Goal: Register for event/course

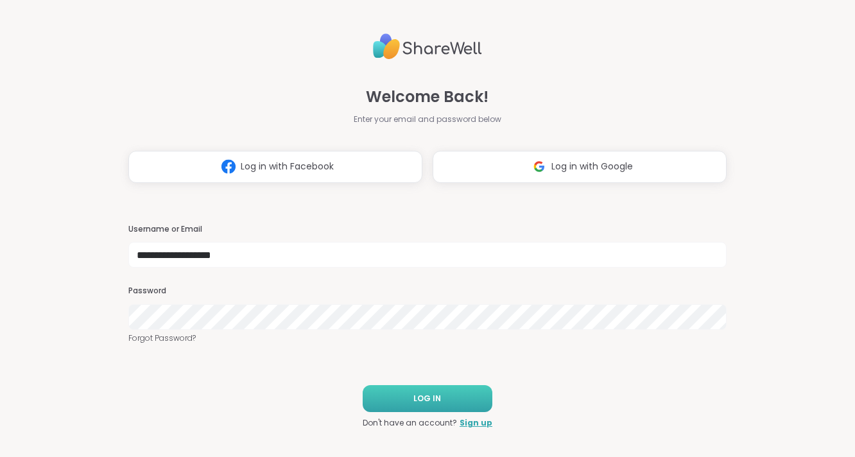
click at [444, 399] on button "LOG IN" at bounding box center [428, 398] width 130 height 27
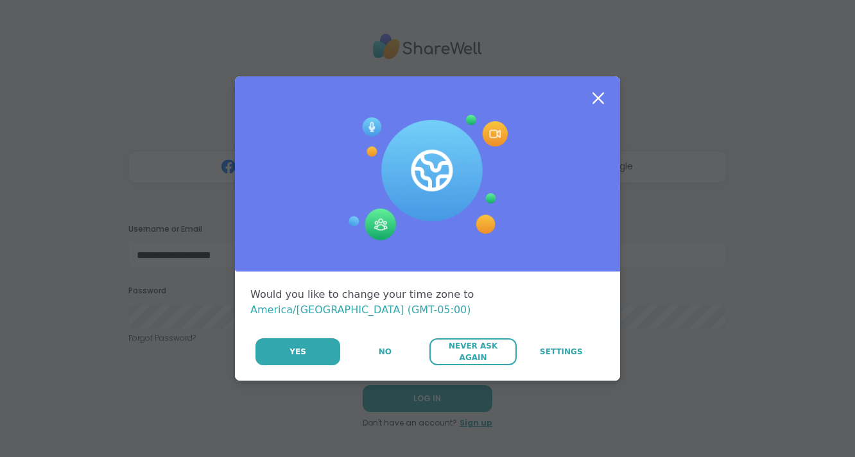
click at [448, 349] on span "Never Ask Again" at bounding box center [473, 351] width 74 height 23
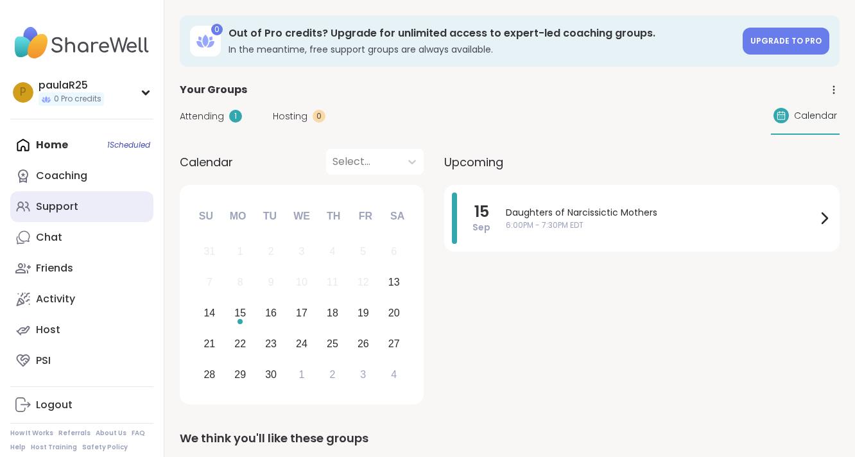
click at [98, 208] on link "Support" at bounding box center [81, 206] width 143 height 31
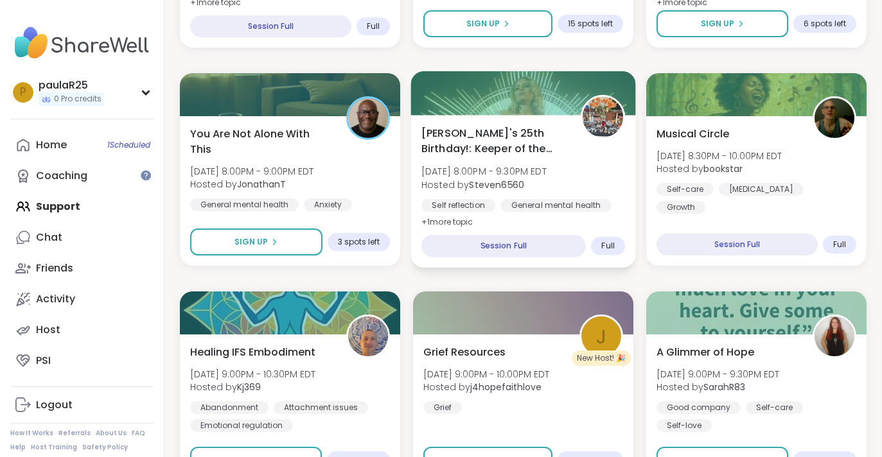
scroll to position [2371, 0]
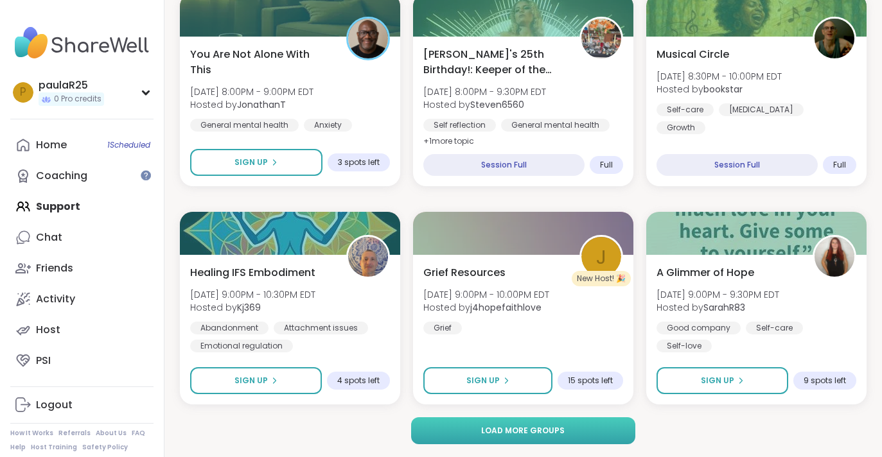
click at [547, 430] on span "Load more groups" at bounding box center [522, 431] width 83 height 12
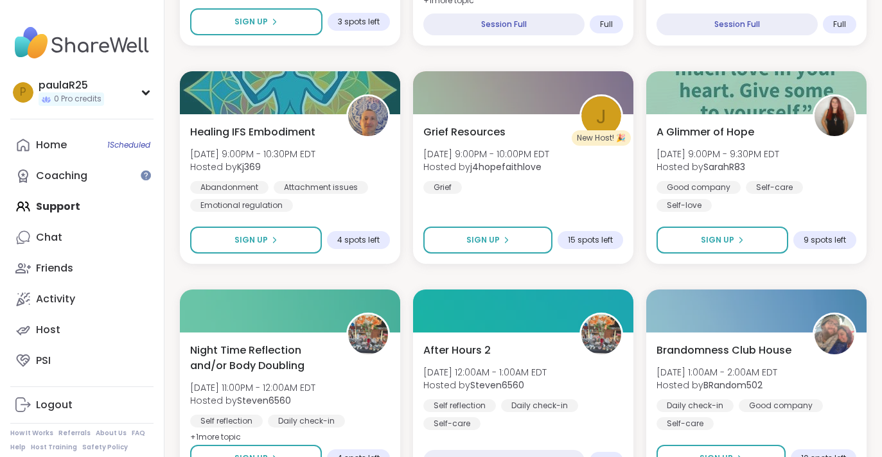
scroll to position [2363, 0]
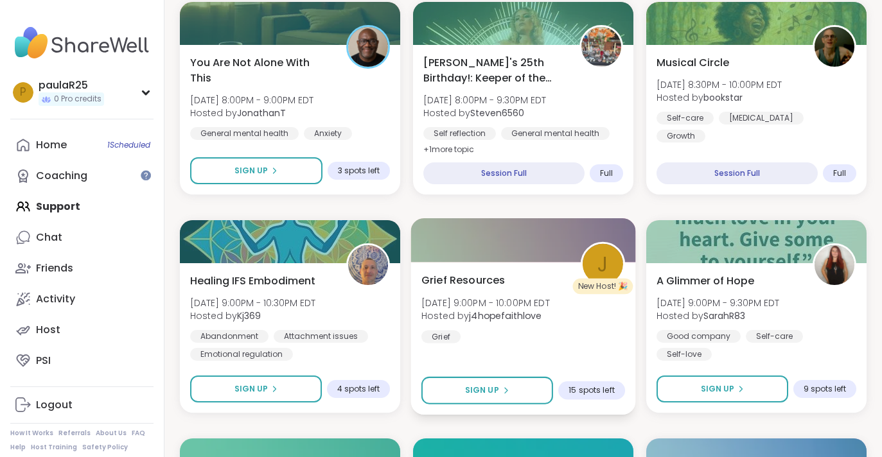
click at [494, 293] on div "Grief Resources [DATE] 9:00PM - 10:00PM EDT Hosted by j4hopefaithlove Grief" at bounding box center [523, 307] width 204 height 71
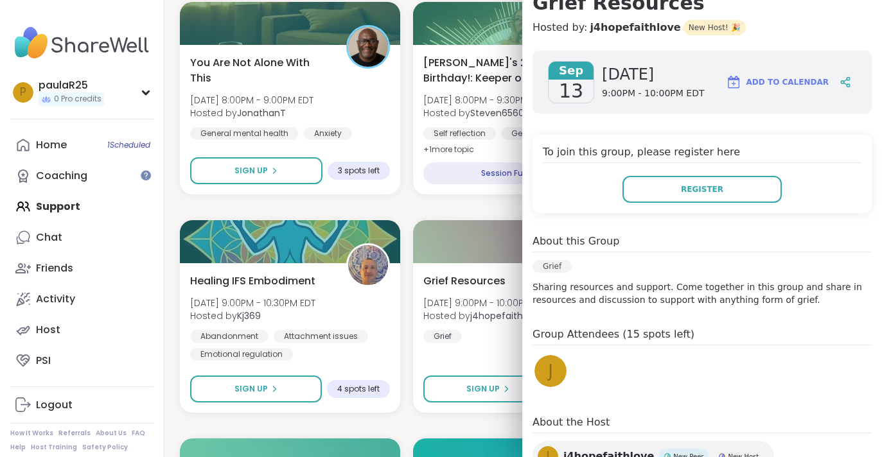
scroll to position [148, 0]
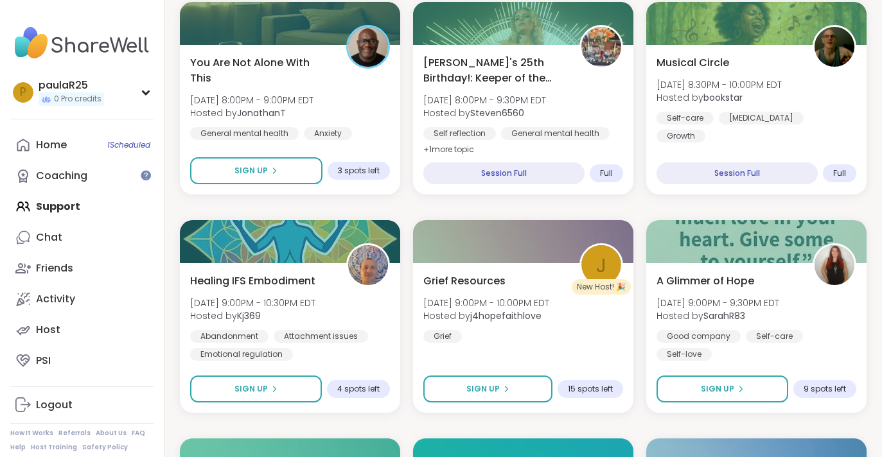
click at [438, 426] on div "Emotional Abuse: Restoring Ourselves [DATE] 10:00AM - 11:00AM EDT This session …" at bounding box center [523, 426] width 686 height 5214
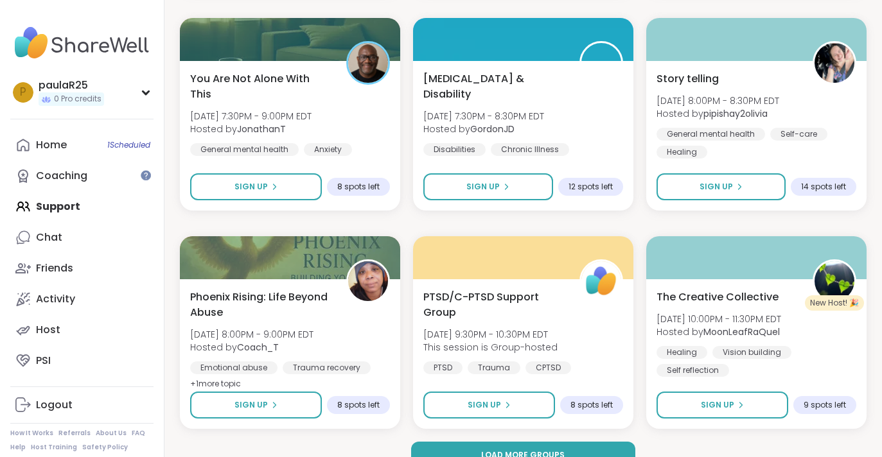
scroll to position [4991, 0]
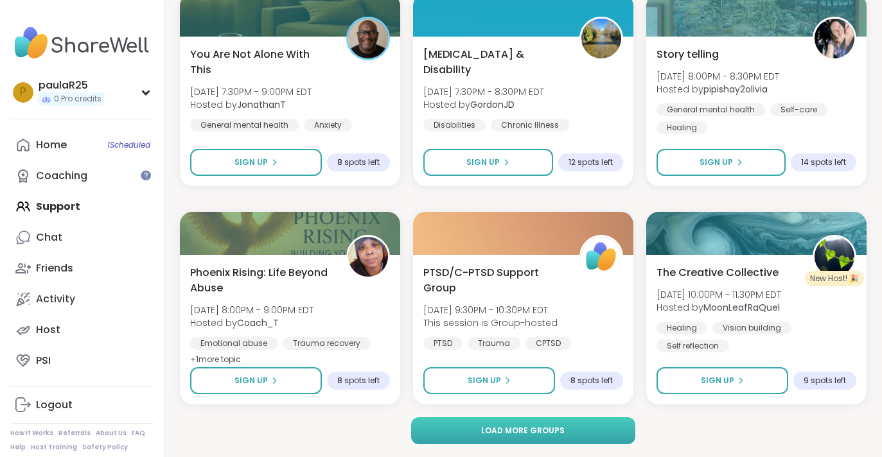
click at [480, 428] on button "Load more groups" at bounding box center [522, 430] width 223 height 27
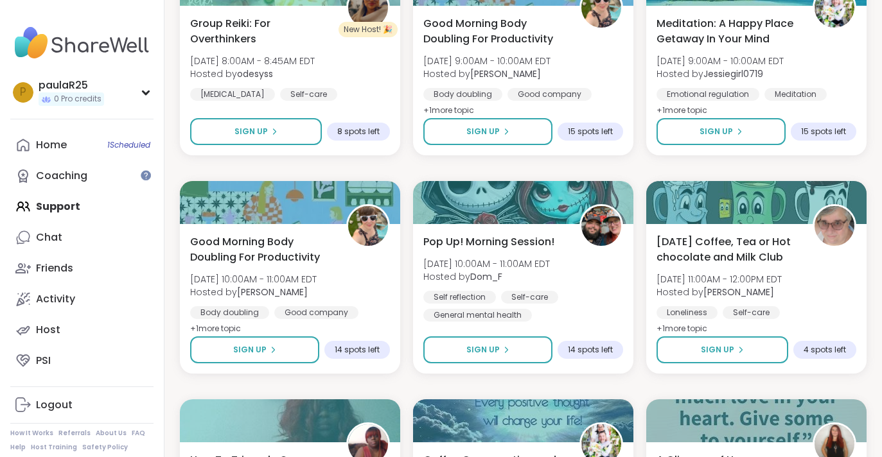
scroll to position [6099, 0]
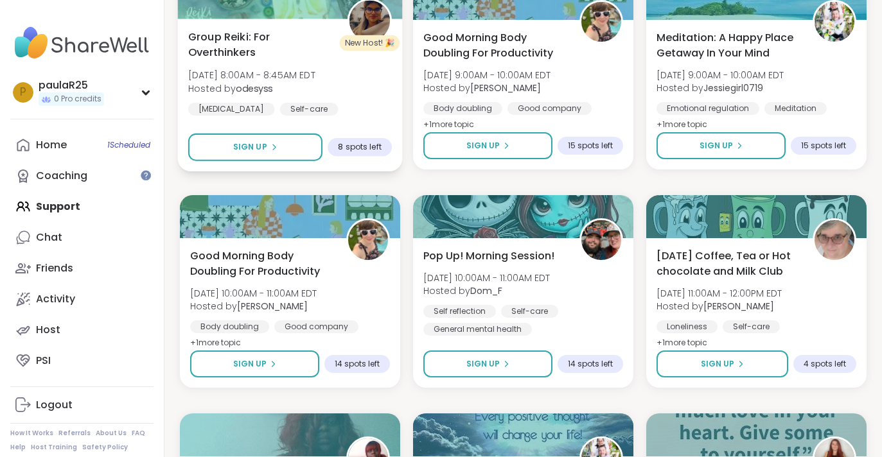
click at [251, 58] on span "Group Reiki: For Overthinkers" at bounding box center [260, 44] width 144 height 31
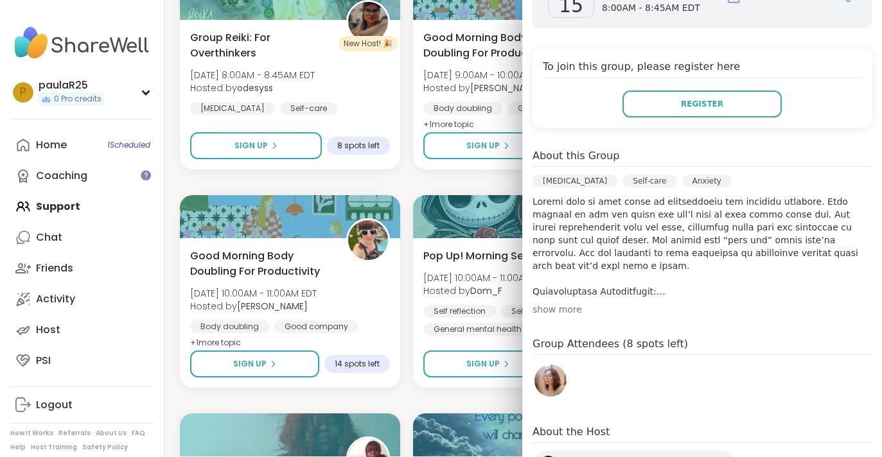
scroll to position [218, 0]
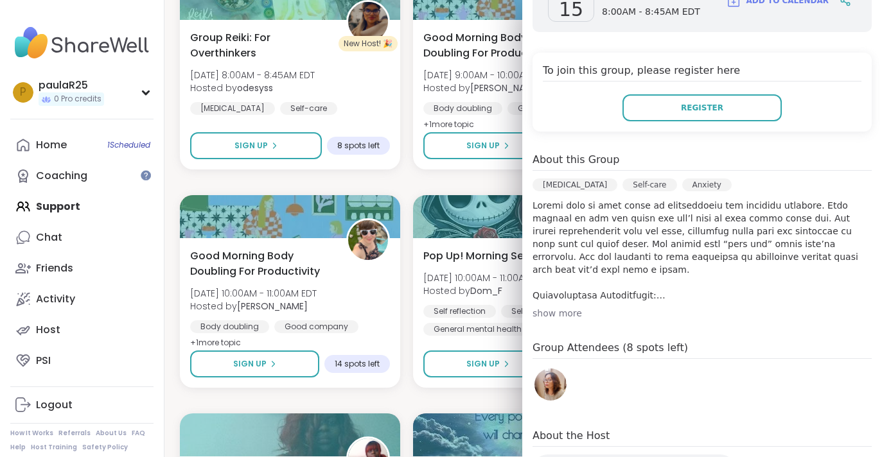
click at [545, 311] on div "show more" at bounding box center [701, 313] width 339 height 13
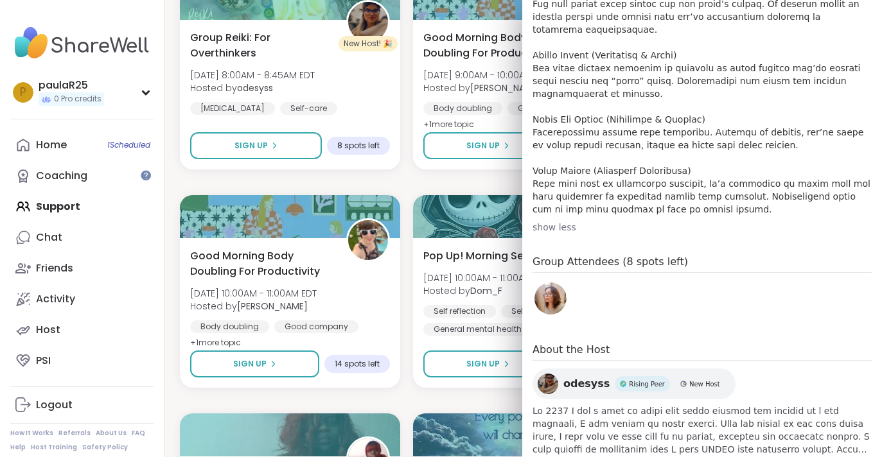
scroll to position [960, 0]
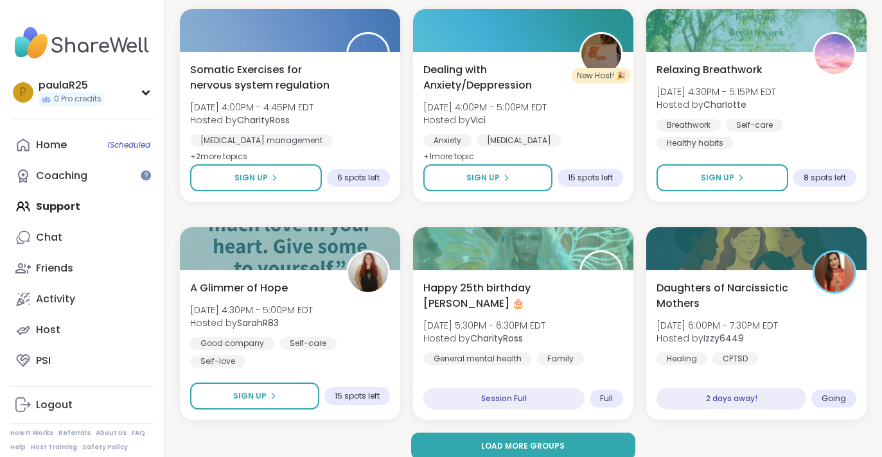
scroll to position [7611, 0]
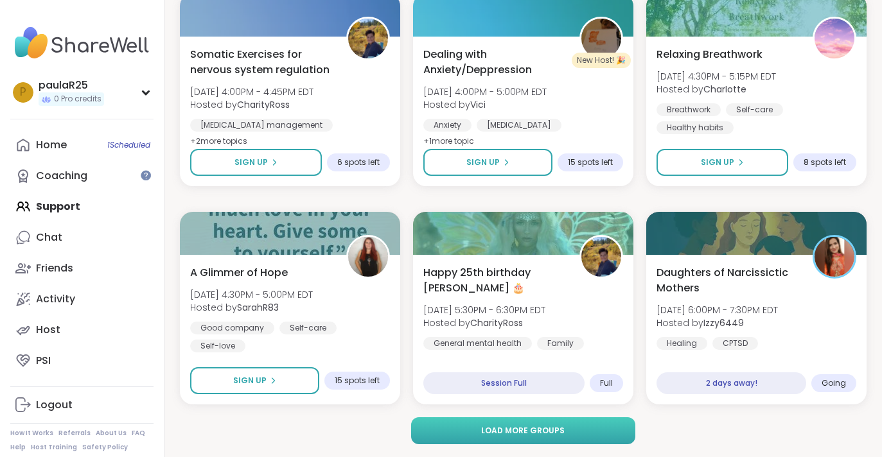
click at [613, 430] on button "Load more groups" at bounding box center [522, 430] width 223 height 27
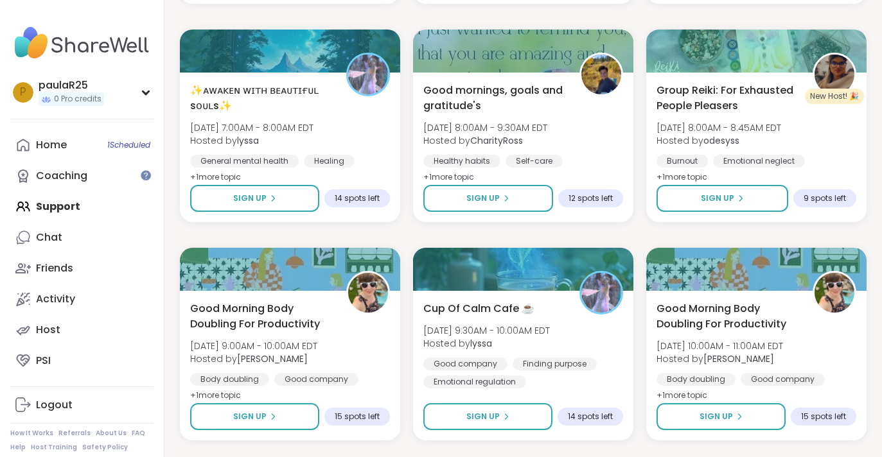
scroll to position [9542, 0]
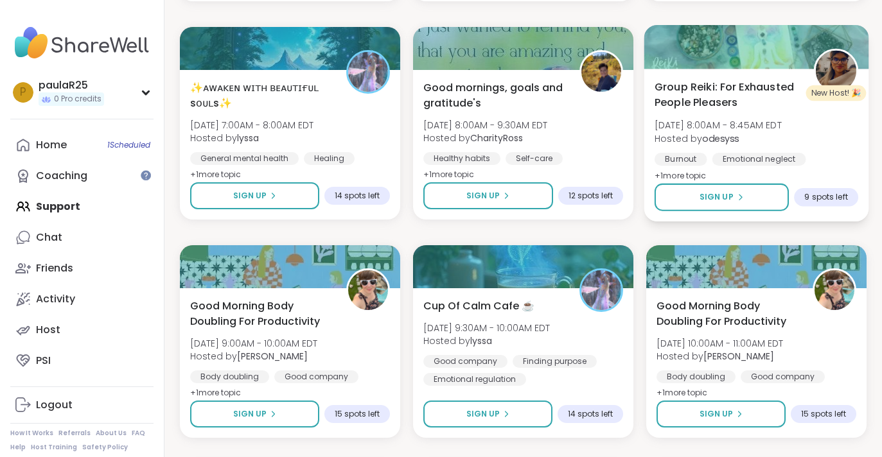
click at [687, 108] on span "Group Reiki: For Exhausted People Pleasers" at bounding box center [726, 94] width 144 height 31
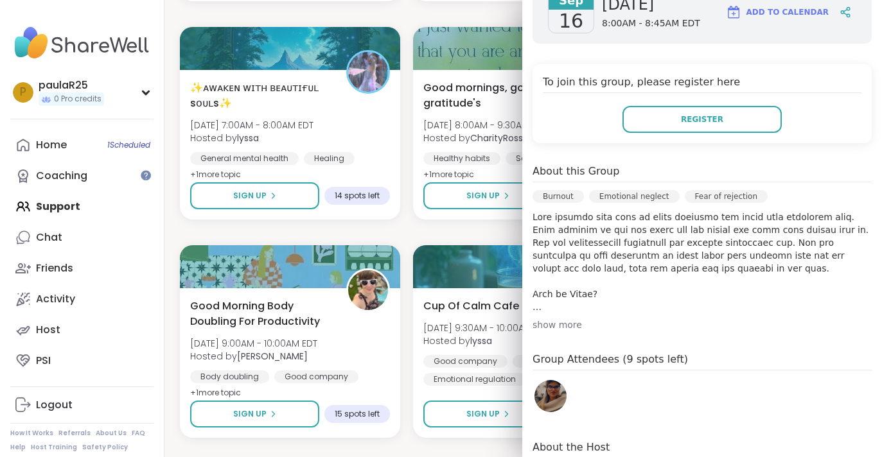
scroll to position [232, 0]
click at [576, 295] on p at bounding box center [701, 260] width 339 height 103
click at [569, 317] on div "show more" at bounding box center [701, 323] width 339 height 13
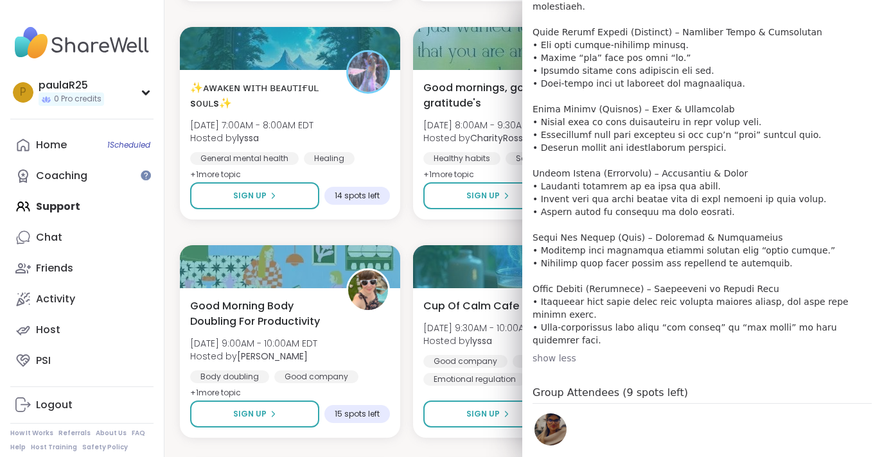
scroll to position [1025, 0]
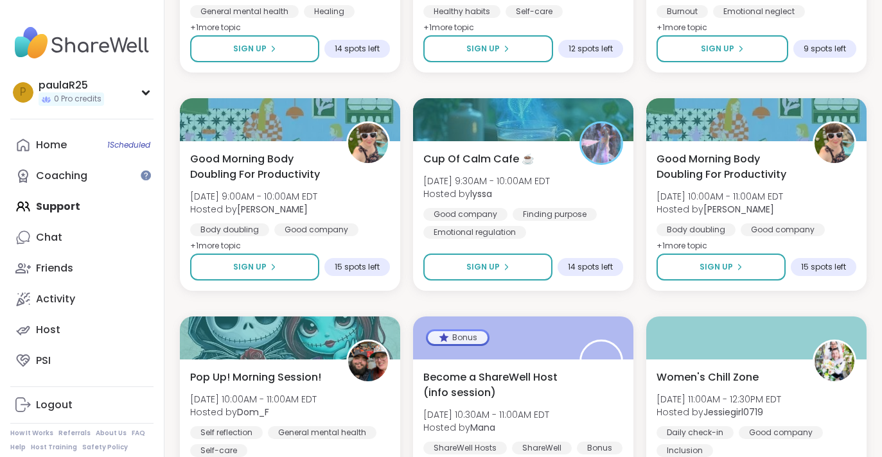
scroll to position [9691, 0]
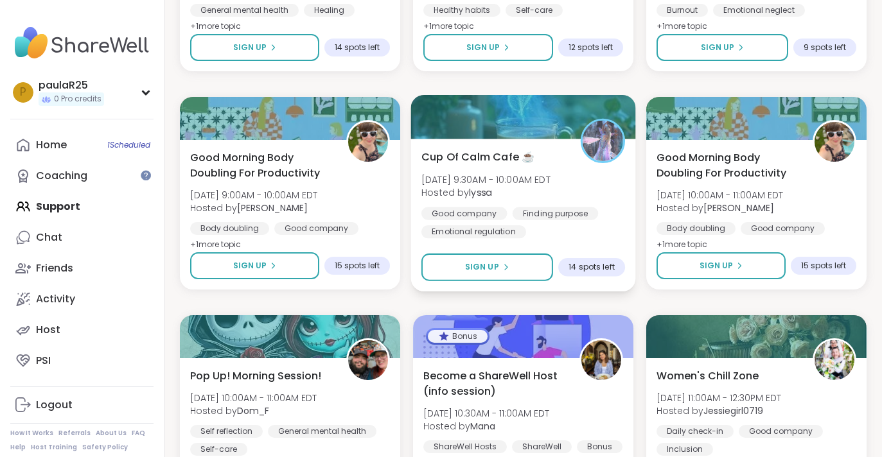
click at [473, 164] on span "Cup Of Calm Cafe ☕️" at bounding box center [477, 156] width 113 height 15
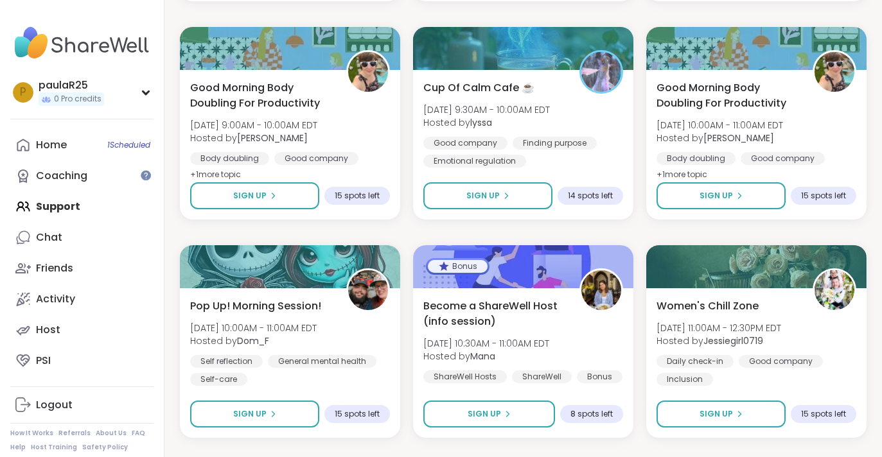
scroll to position [9750, 0]
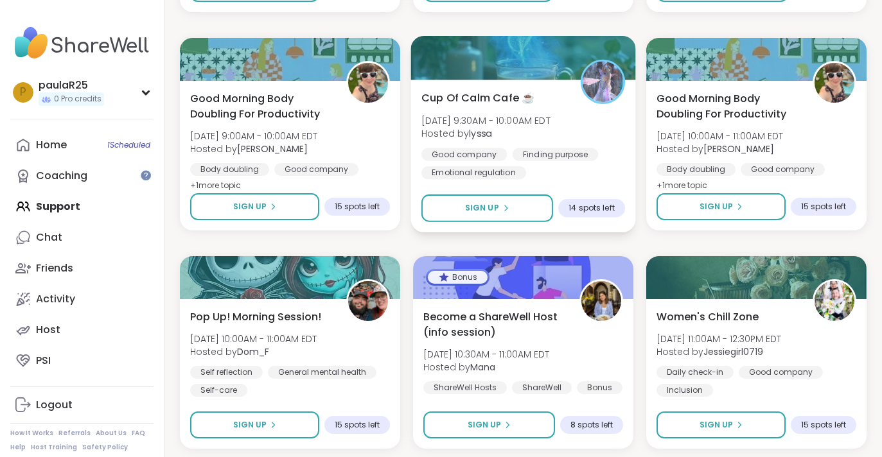
click at [509, 129] on span "Hosted by [PERSON_NAME]" at bounding box center [485, 133] width 129 height 13
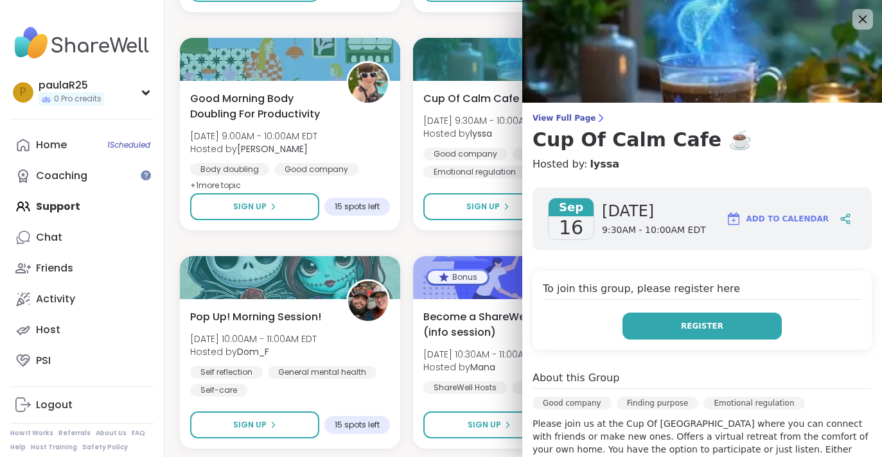
click at [677, 327] on button "Register" at bounding box center [701, 326] width 159 height 27
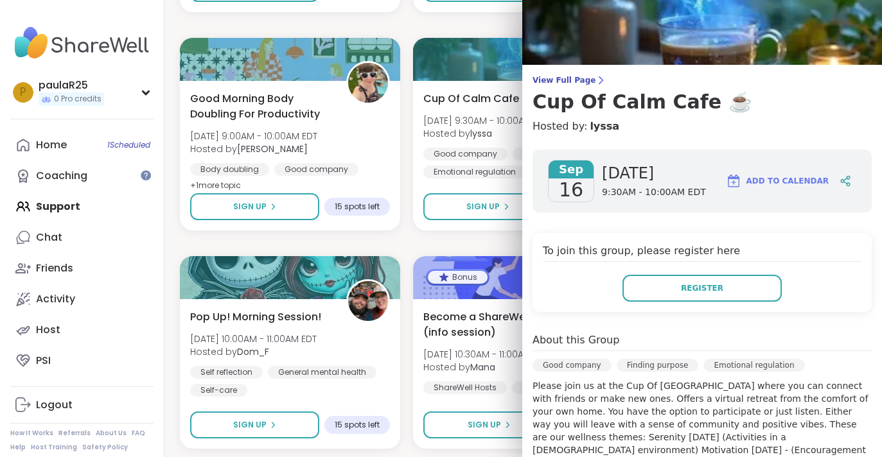
scroll to position [8, 0]
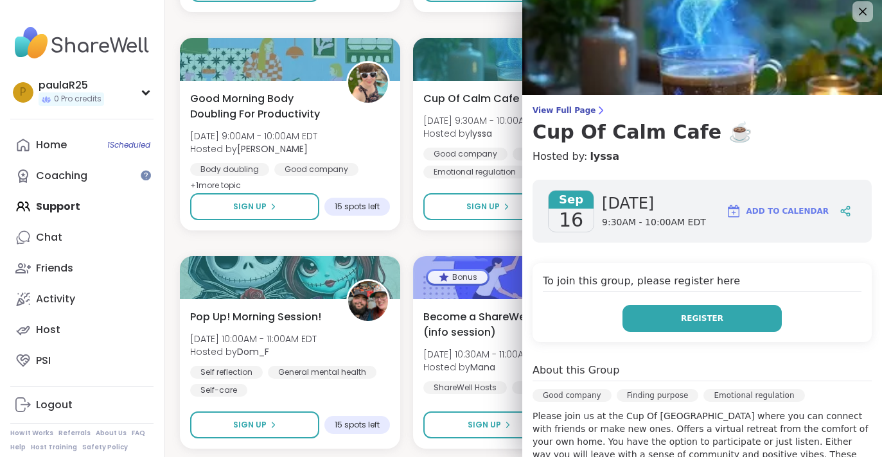
click at [691, 314] on span "Register" at bounding box center [702, 319] width 42 height 12
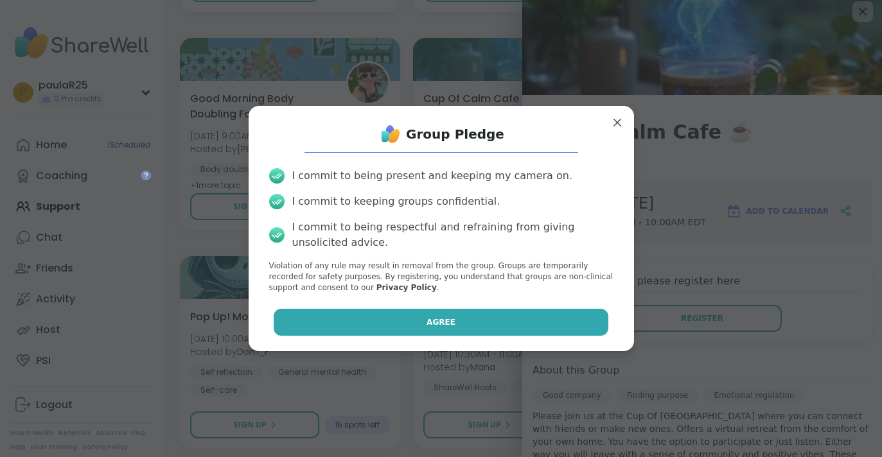
click at [491, 331] on button "Agree" at bounding box center [441, 322] width 335 height 27
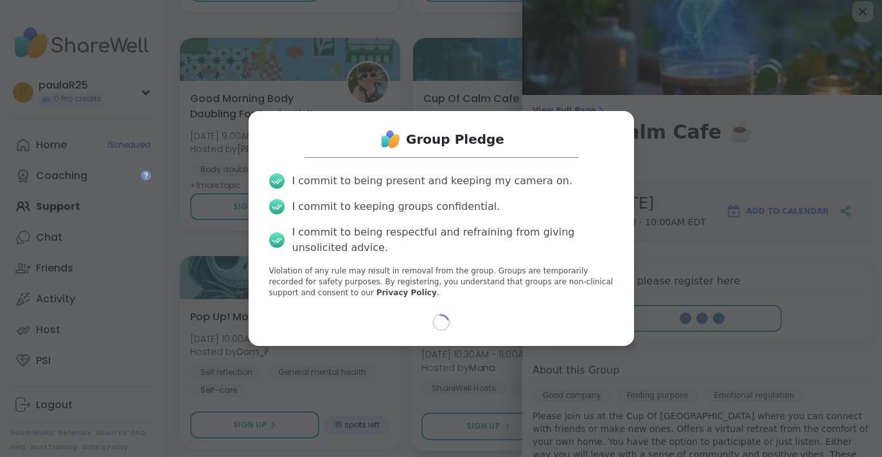
select select "**"
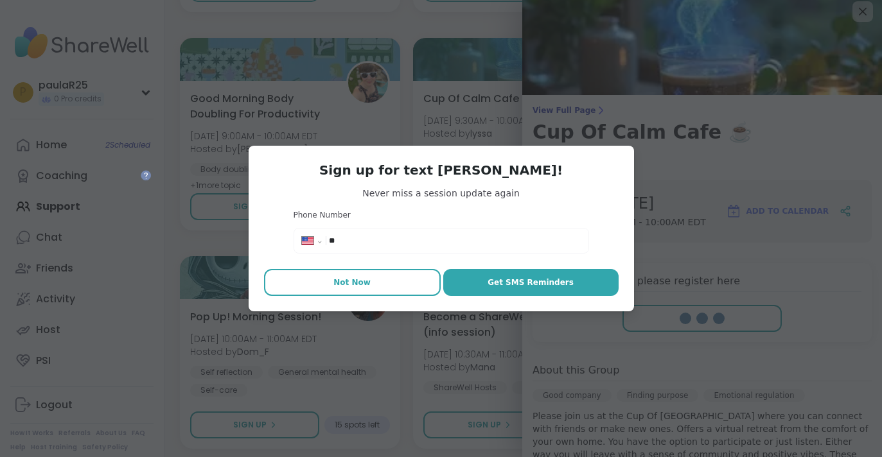
click at [397, 282] on button "Not Now" at bounding box center [352, 282] width 177 height 27
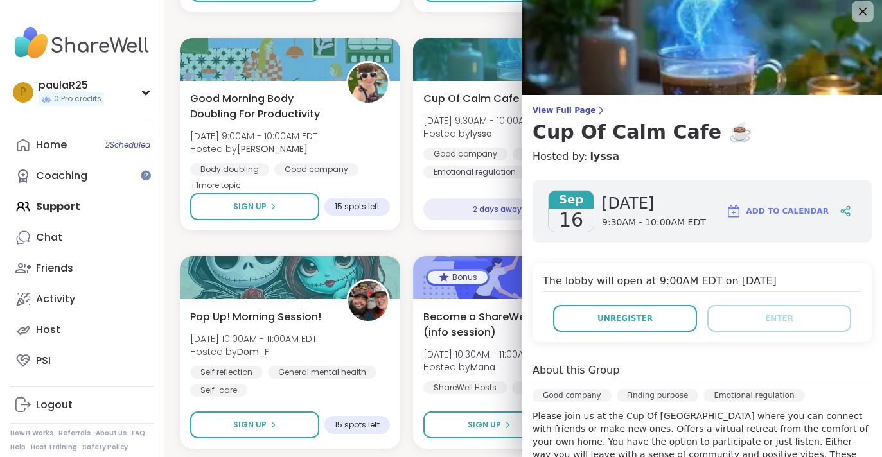
click at [855, 15] on icon at bounding box center [862, 11] width 16 height 16
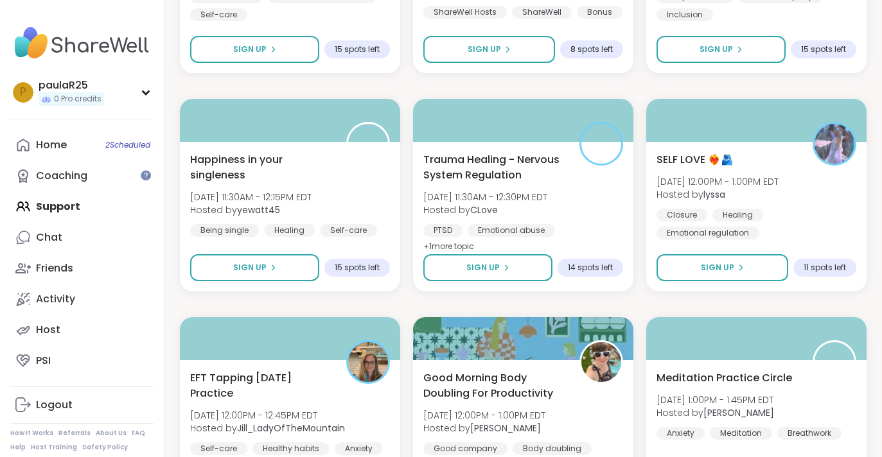
scroll to position [10176, 0]
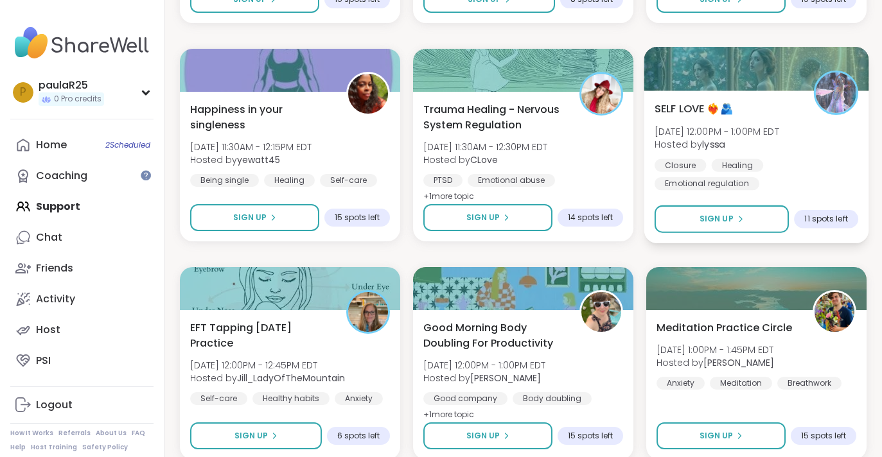
click at [693, 115] on span "SELF LOVE ❤️‍🔥🫂" at bounding box center [693, 108] width 78 height 15
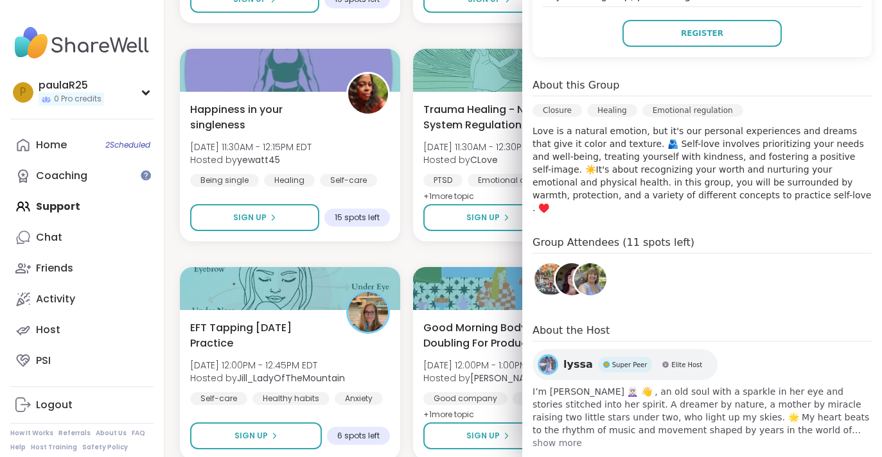
scroll to position [303, 0]
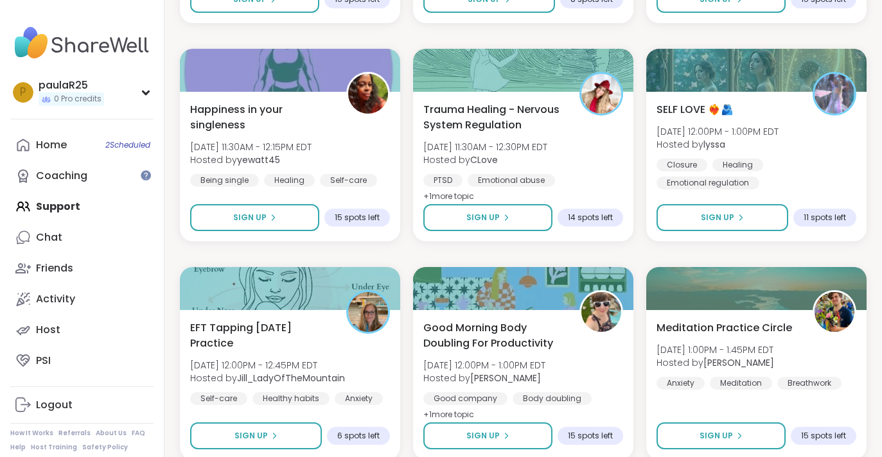
scroll to position [10231, 0]
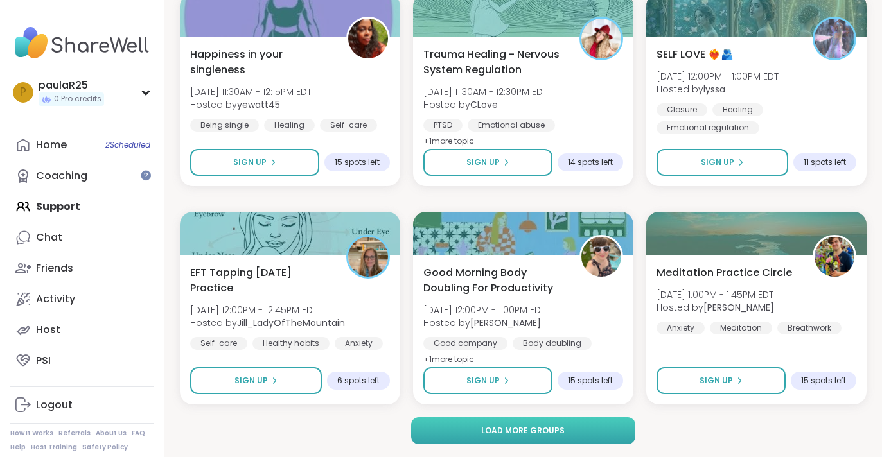
click at [492, 433] on span "Load more groups" at bounding box center [522, 431] width 83 height 12
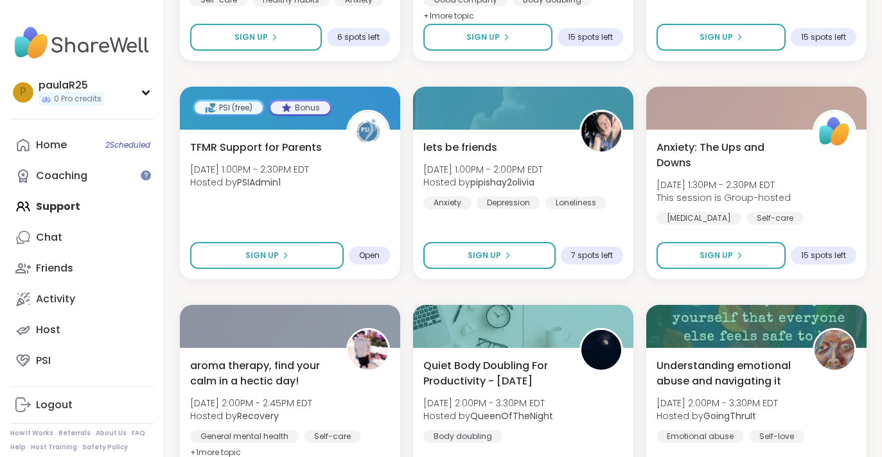
scroll to position [10578, 0]
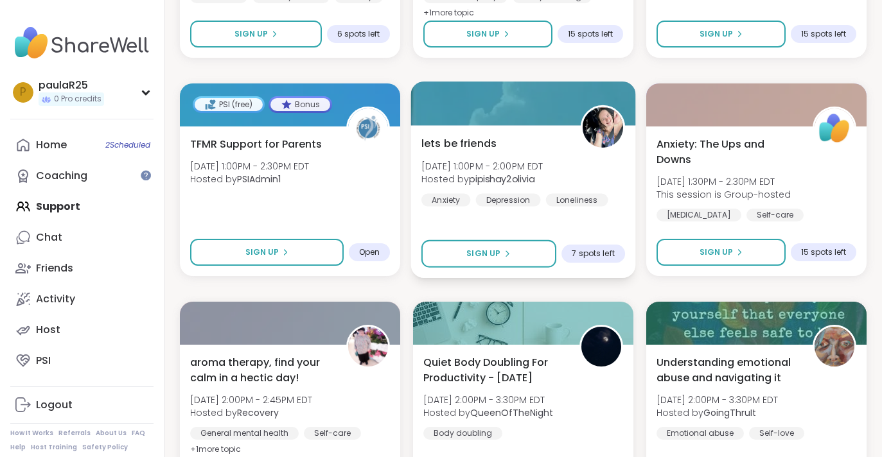
click at [491, 169] on span "[DATE] 1:00PM - 2:00PM EDT" at bounding box center [482, 165] width 122 height 13
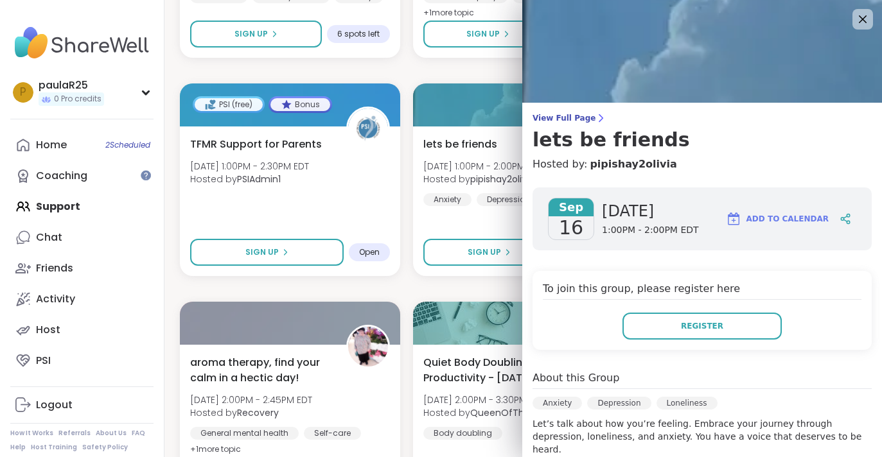
scroll to position [226, 0]
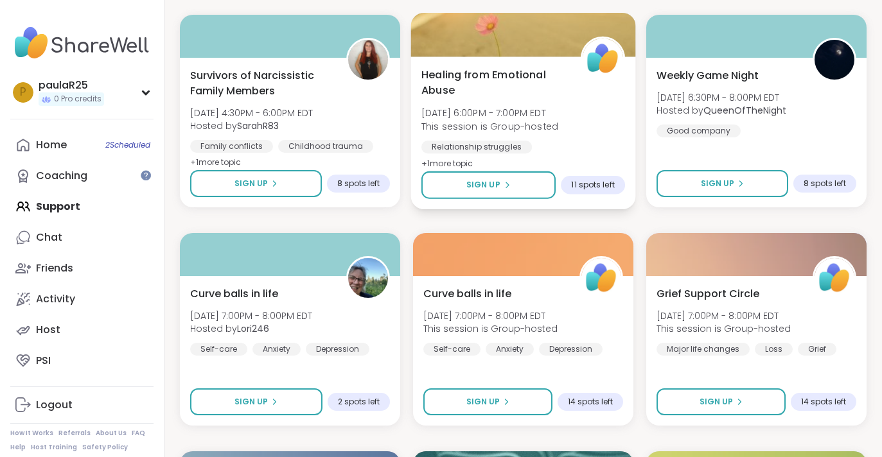
scroll to position [11300, 0]
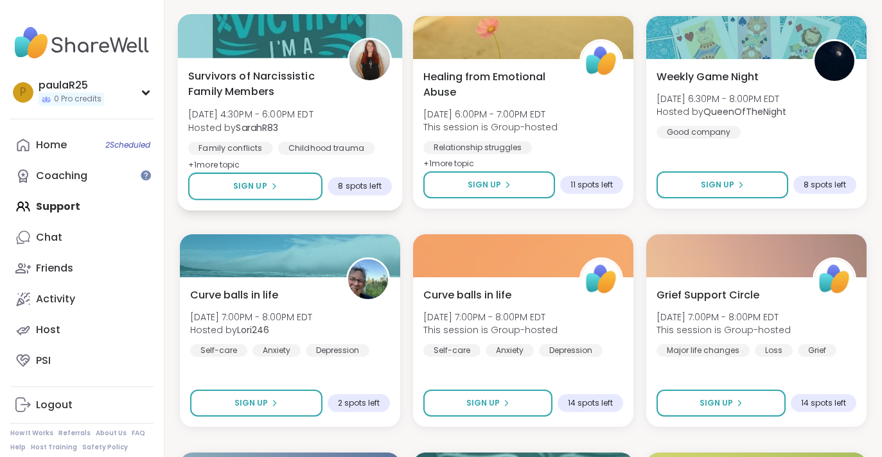
click at [283, 100] on div "Survivors of Narcissistic Family Members [DATE] 4:30PM - 6:00PM EDT Hosted by S…" at bounding box center [290, 120] width 204 height 105
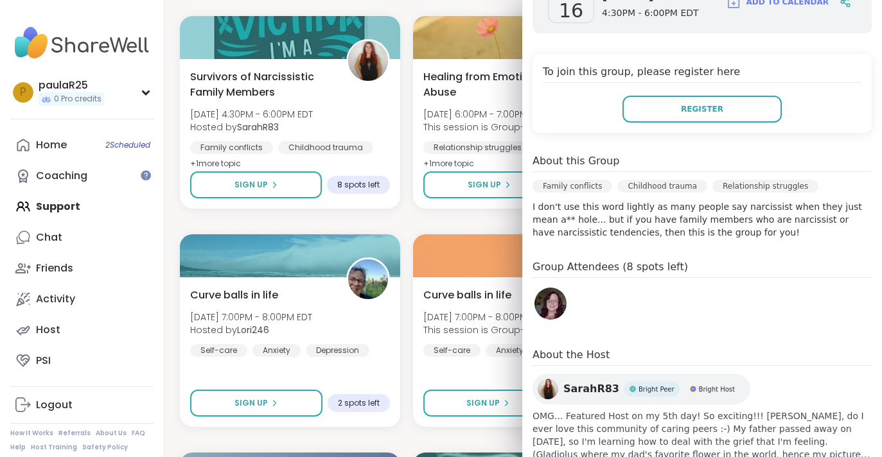
scroll to position [241, 0]
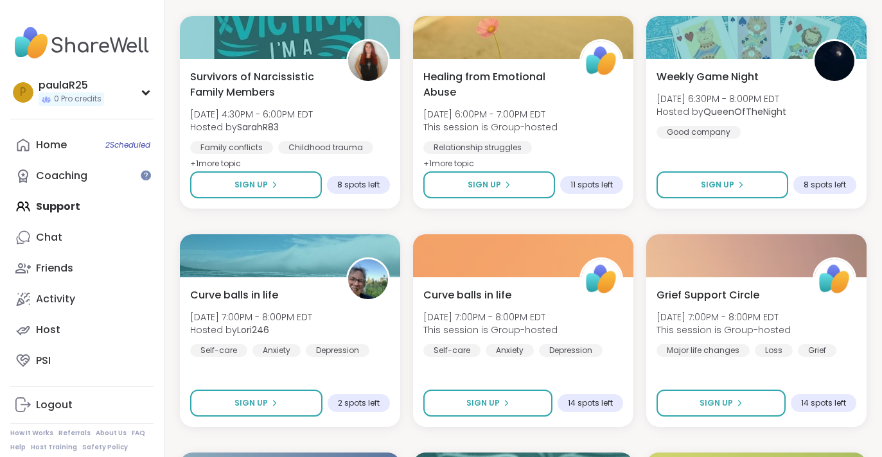
click at [34, 407] on link "Logout" at bounding box center [81, 405] width 143 height 31
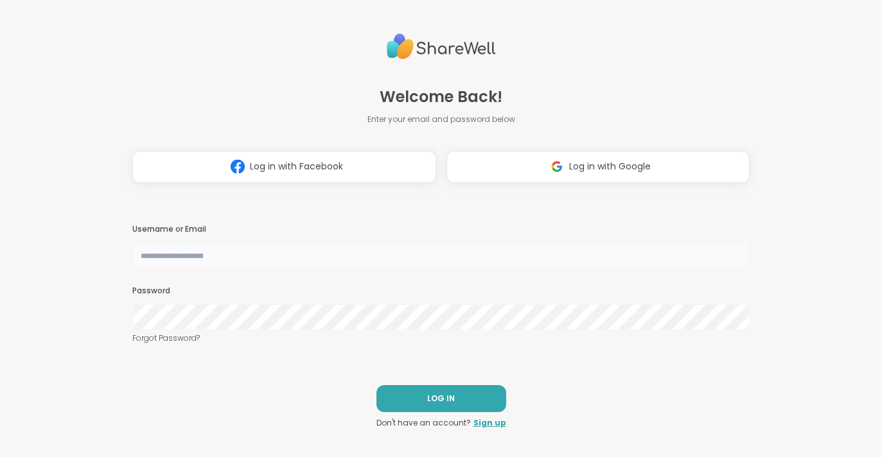
type input "**********"
